Goal: Go to known website: Access a specific website the user already knows

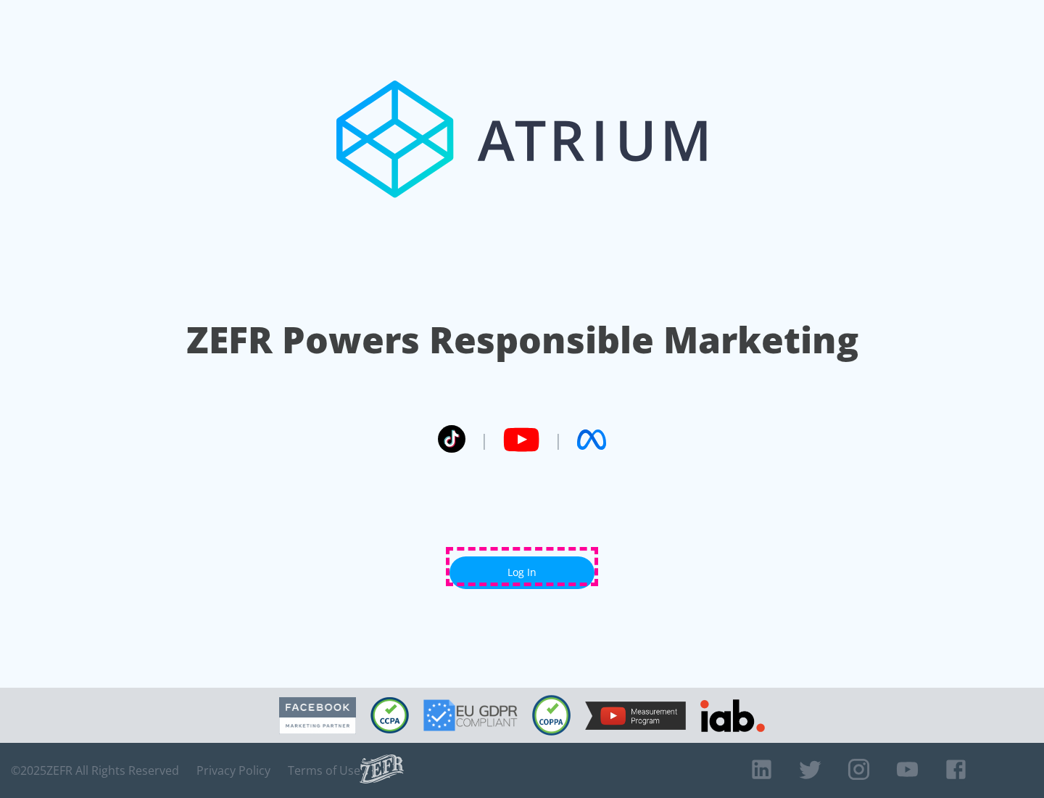
click at [522, 566] on link "Log In" at bounding box center [522, 572] width 145 height 33
